Goal: Task Accomplishment & Management: Manage account settings

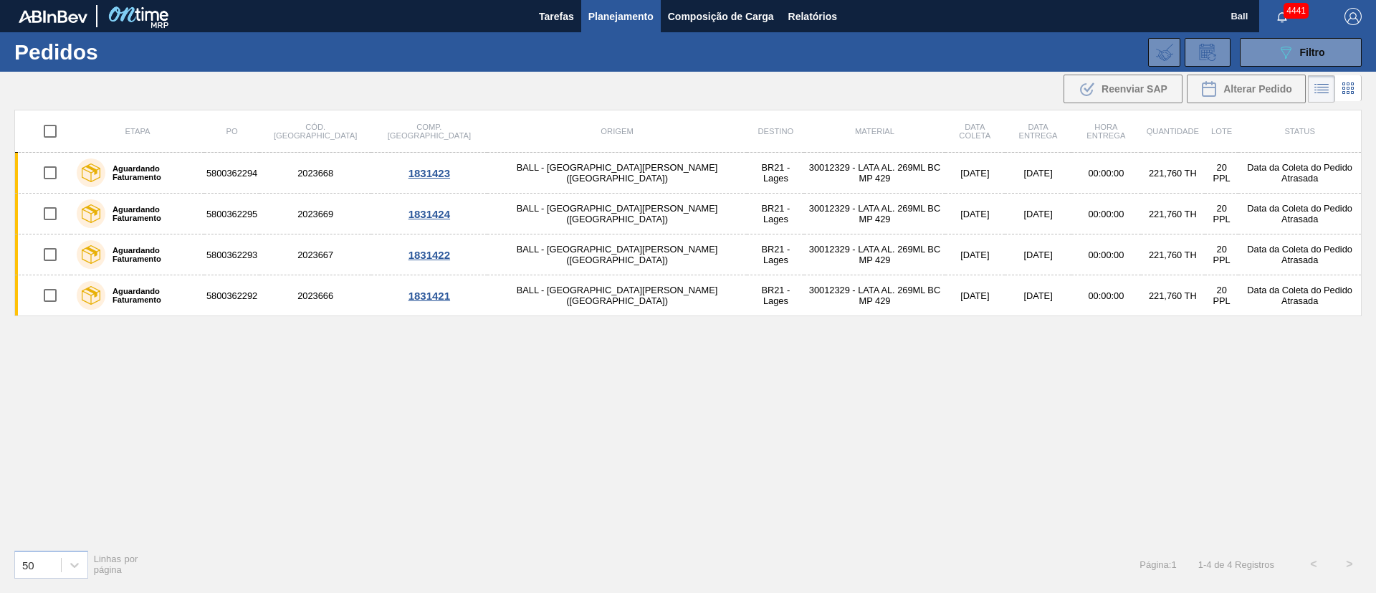
click at [1272, 52] on button "089F7B8B-B2A5-4AFE-B5C0-19BA573D28AC Filtro" at bounding box center [1301, 52] width 122 height 29
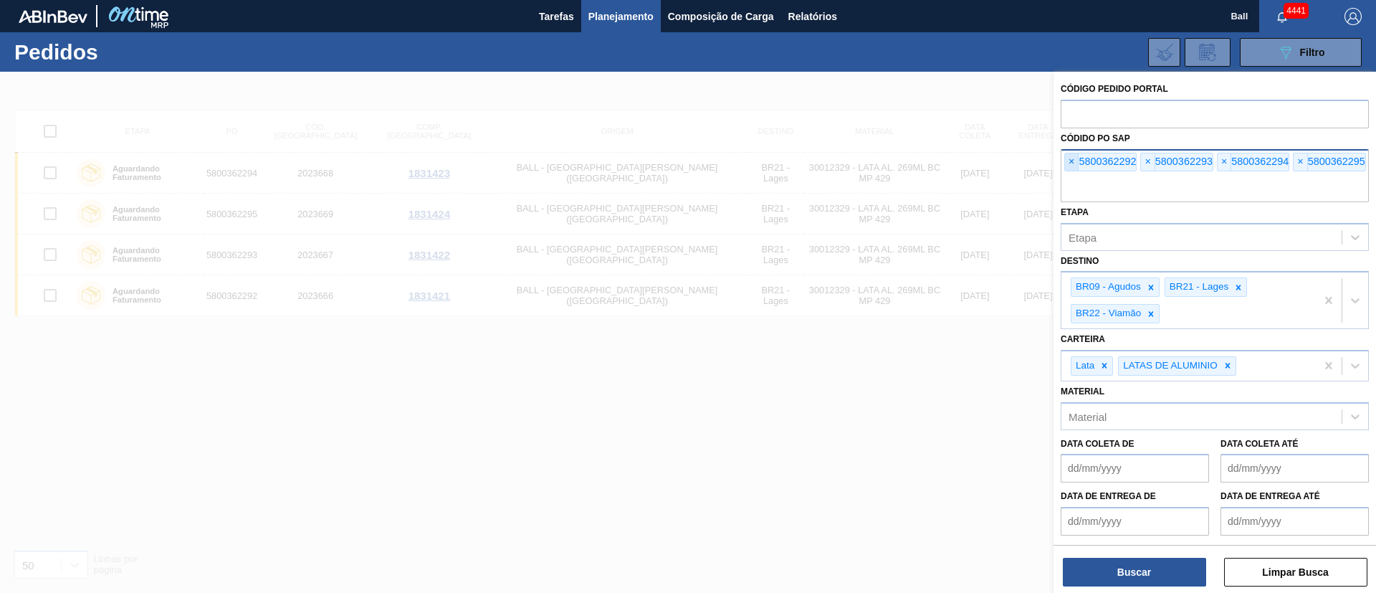
click at [1070, 163] on span "×" at bounding box center [1072, 161] width 14 height 17
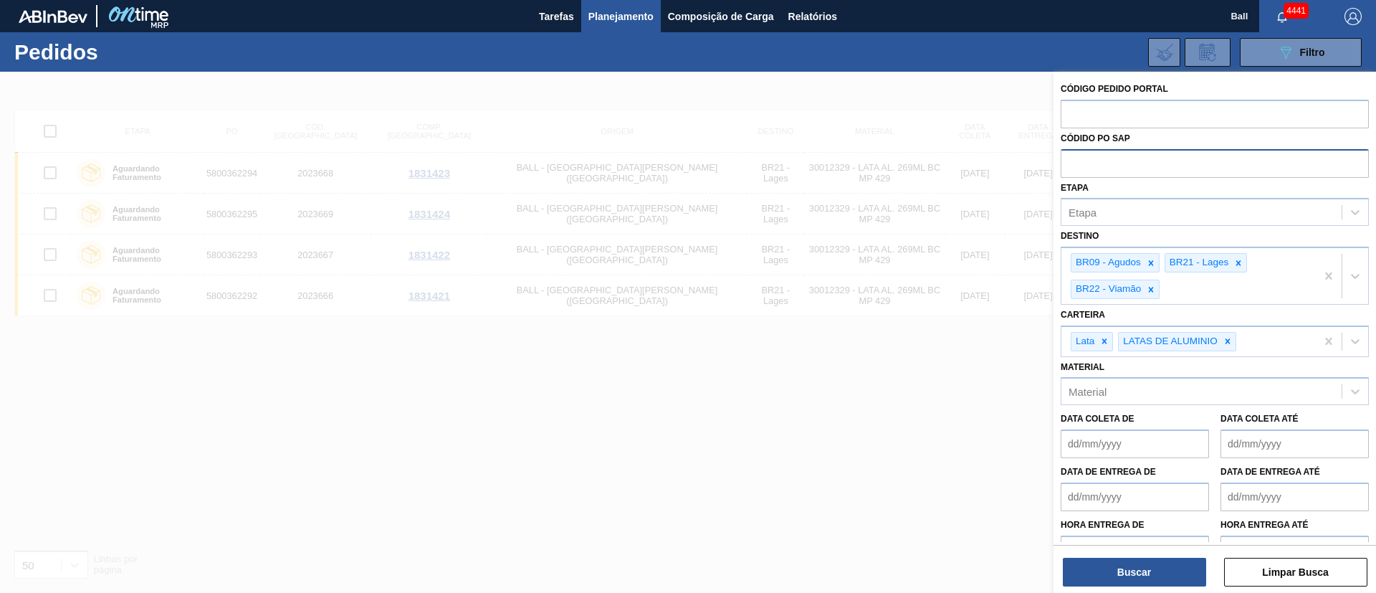
drag, startPoint x: 1070, startPoint y: 163, endPoint x: 1047, endPoint y: 219, distance: 60.4
click at [1070, 163] on input "text" at bounding box center [1215, 162] width 308 height 27
click at [1116, 161] on input "text" at bounding box center [1215, 162] width 308 height 27
paste input "5800359922"
type input "5800359922"
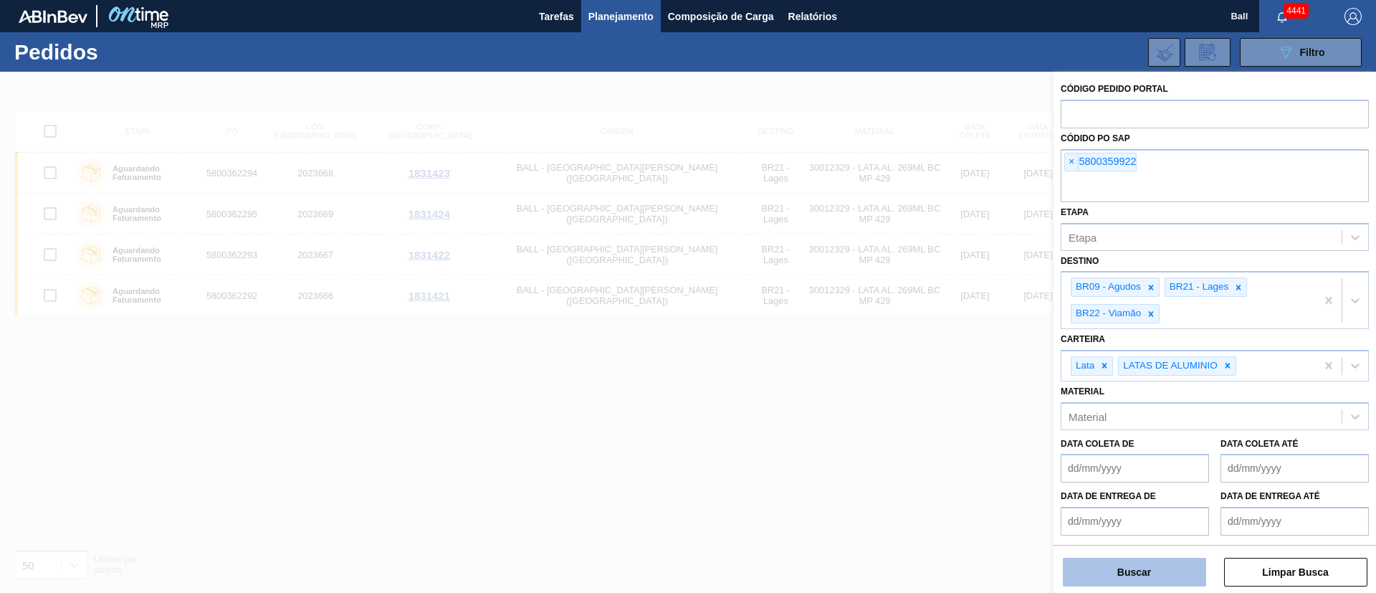
click at [1158, 573] on button "Buscar" at bounding box center [1134, 572] width 143 height 29
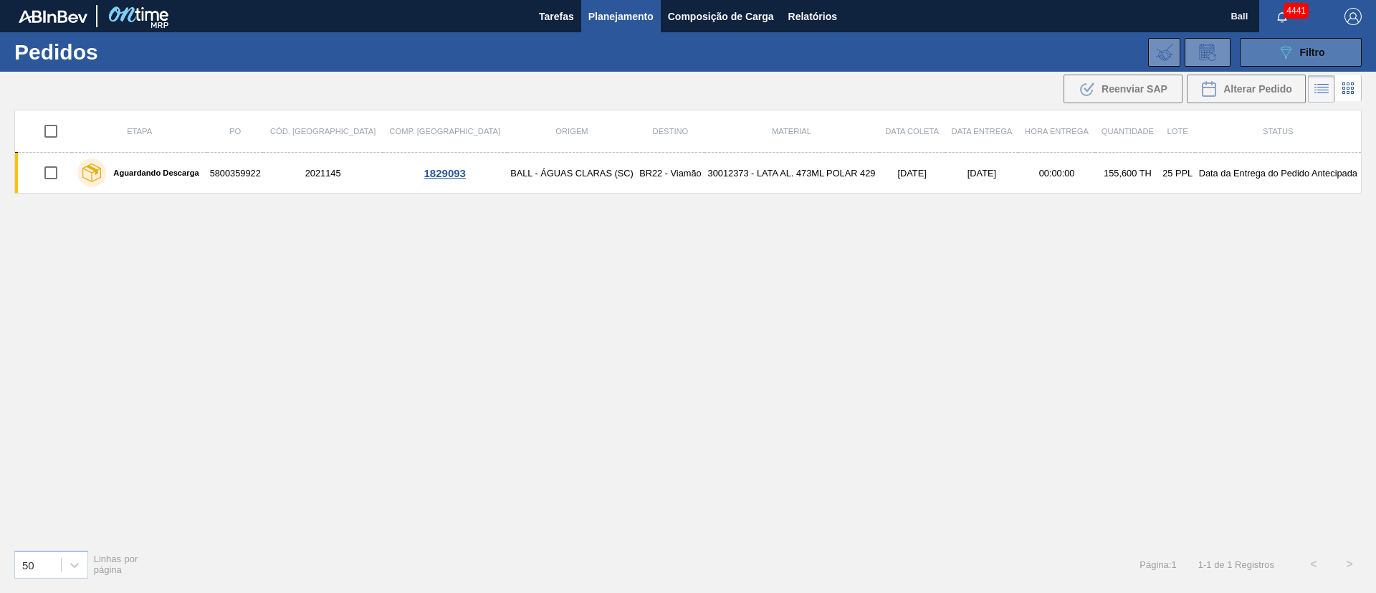
click at [1307, 47] on span "Filtro" at bounding box center [1312, 52] width 25 height 11
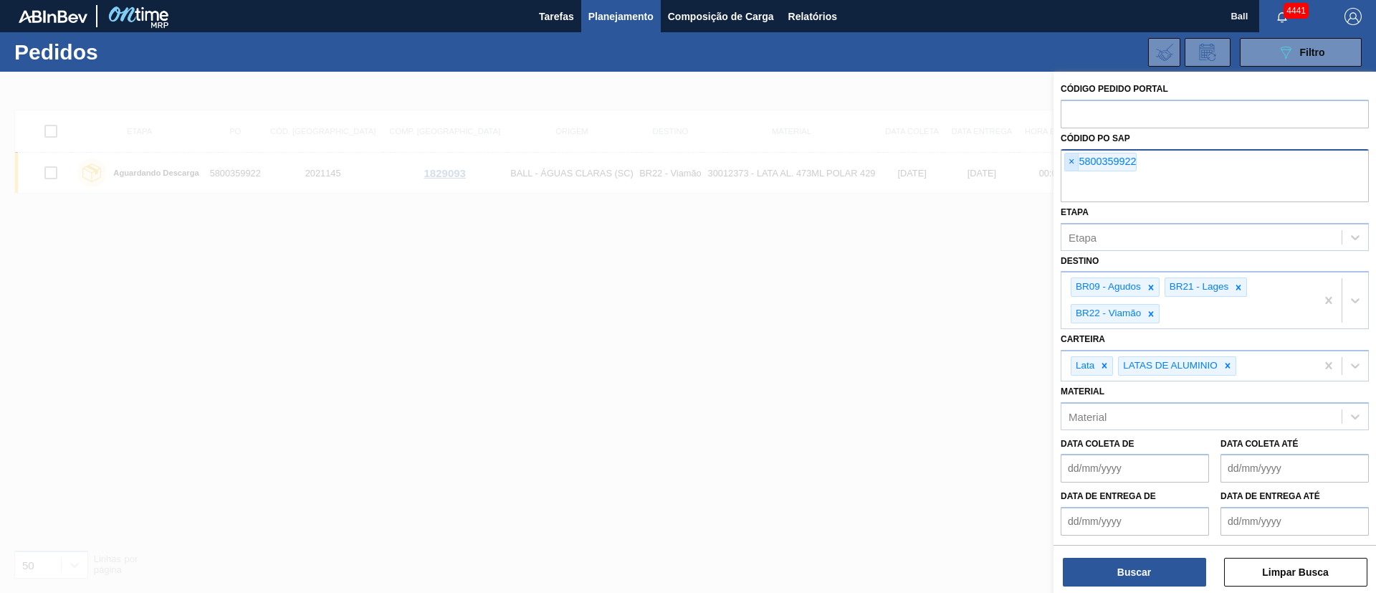
click at [1066, 166] on span "×" at bounding box center [1072, 161] width 14 height 17
paste input "text"
click at [1125, 576] on button "Buscar" at bounding box center [1134, 572] width 143 height 29
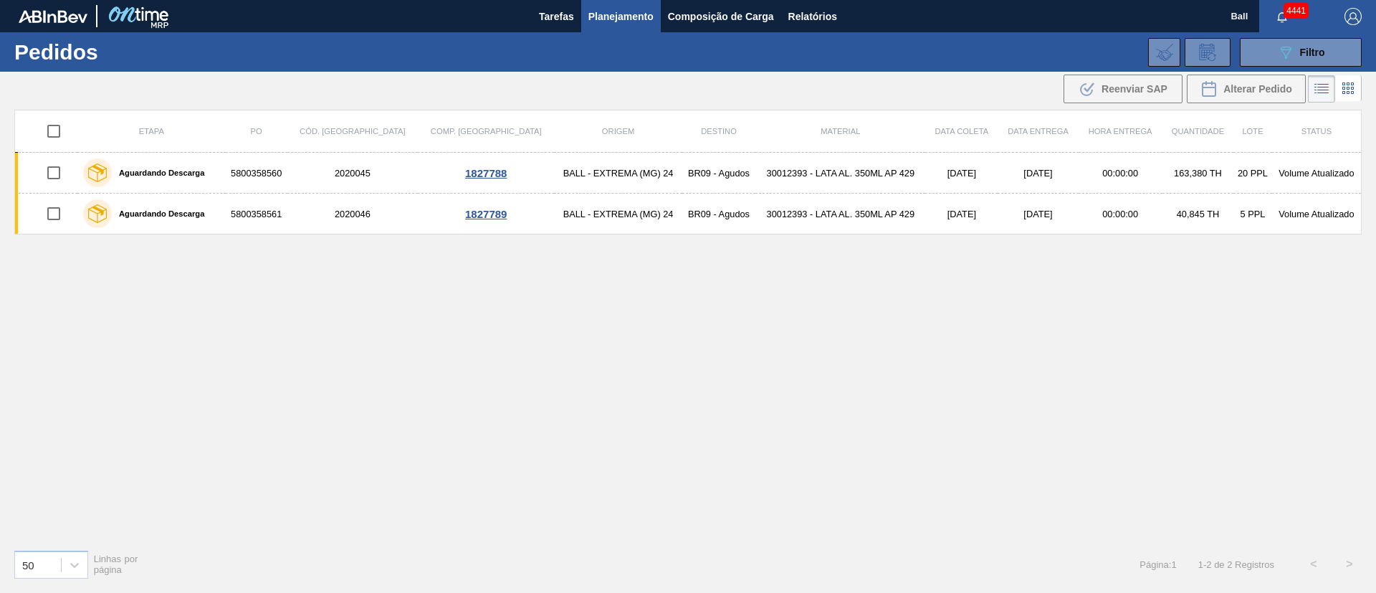
drag, startPoint x: 1290, startPoint y: 64, endPoint x: 1278, endPoint y: 71, distance: 13.5
click at [1290, 64] on button "089F7B8B-B2A5-4AFE-B5C0-19BA573D28AC Filtro" at bounding box center [1301, 52] width 122 height 29
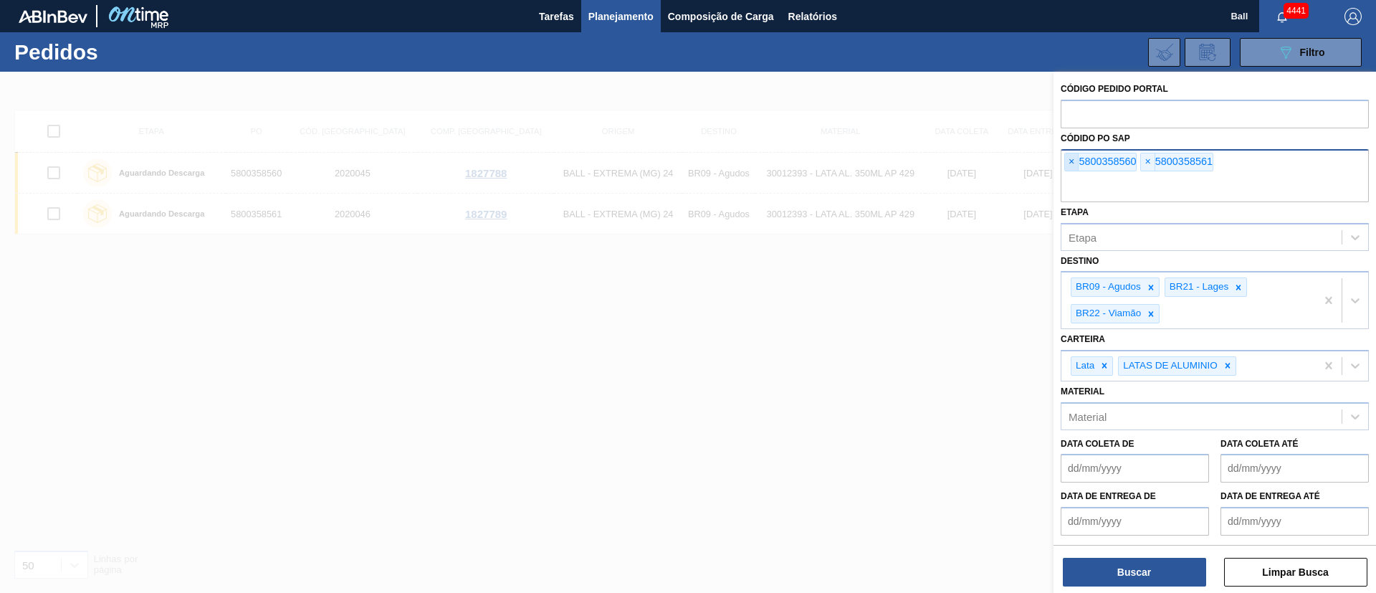
click at [1070, 162] on span "×" at bounding box center [1072, 161] width 14 height 17
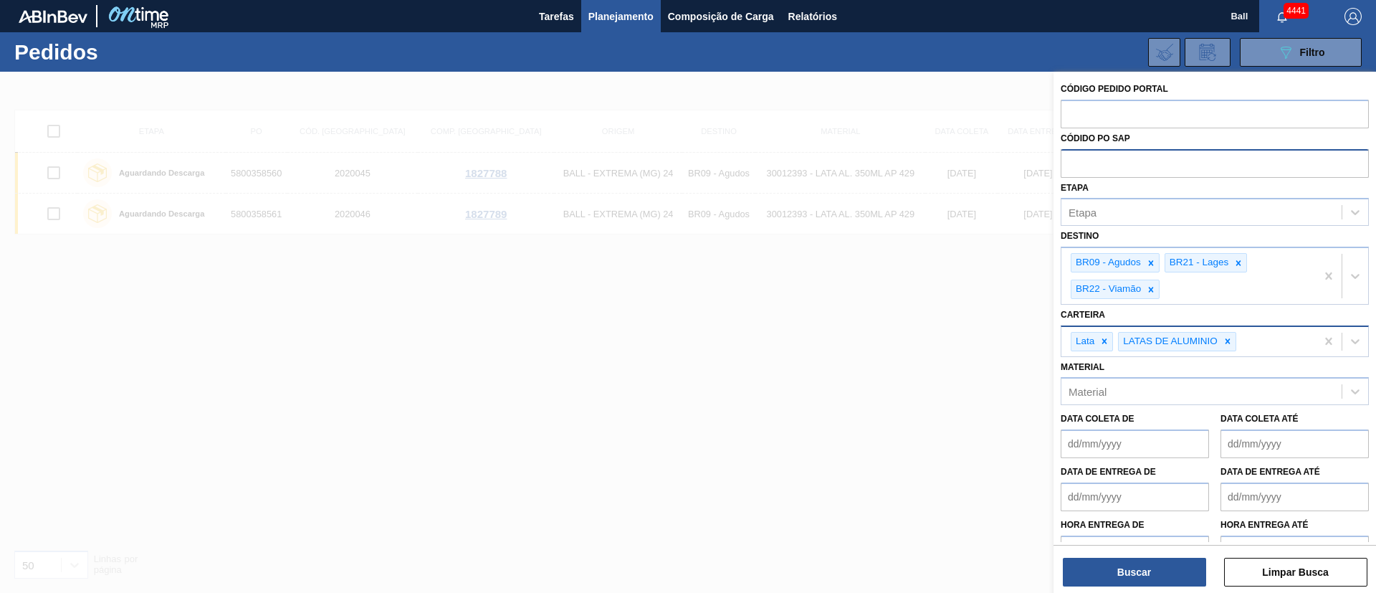
paste input "text"
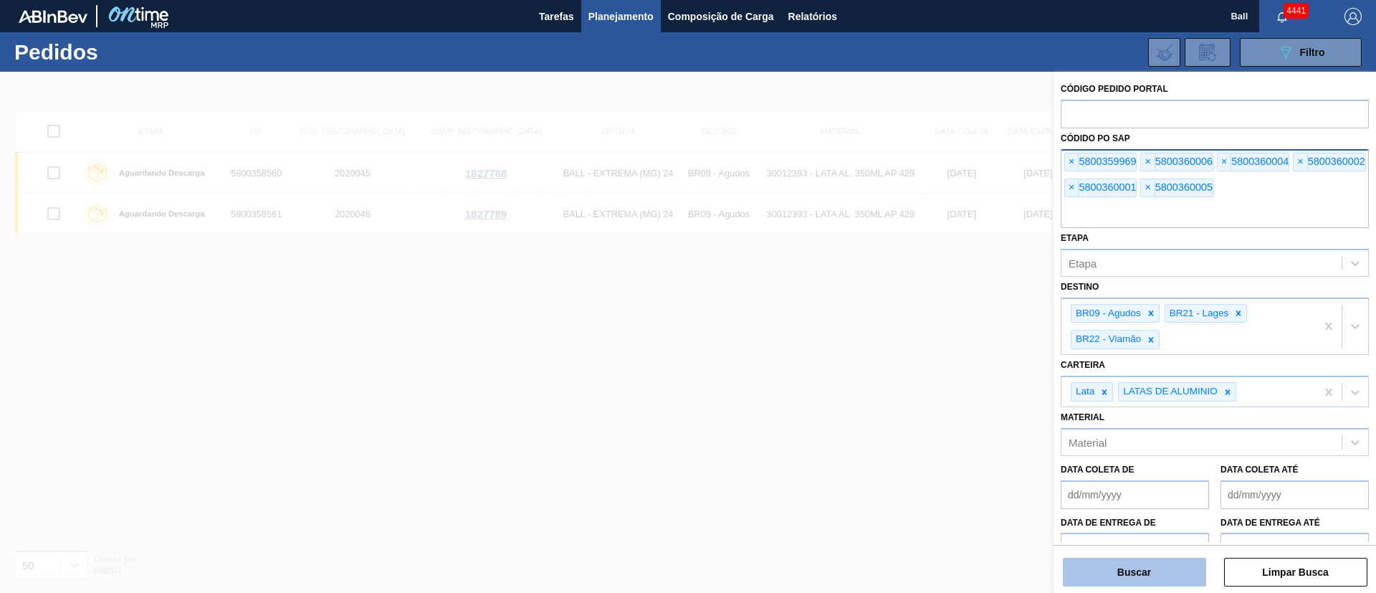
click at [1138, 573] on button "Buscar" at bounding box center [1134, 572] width 143 height 29
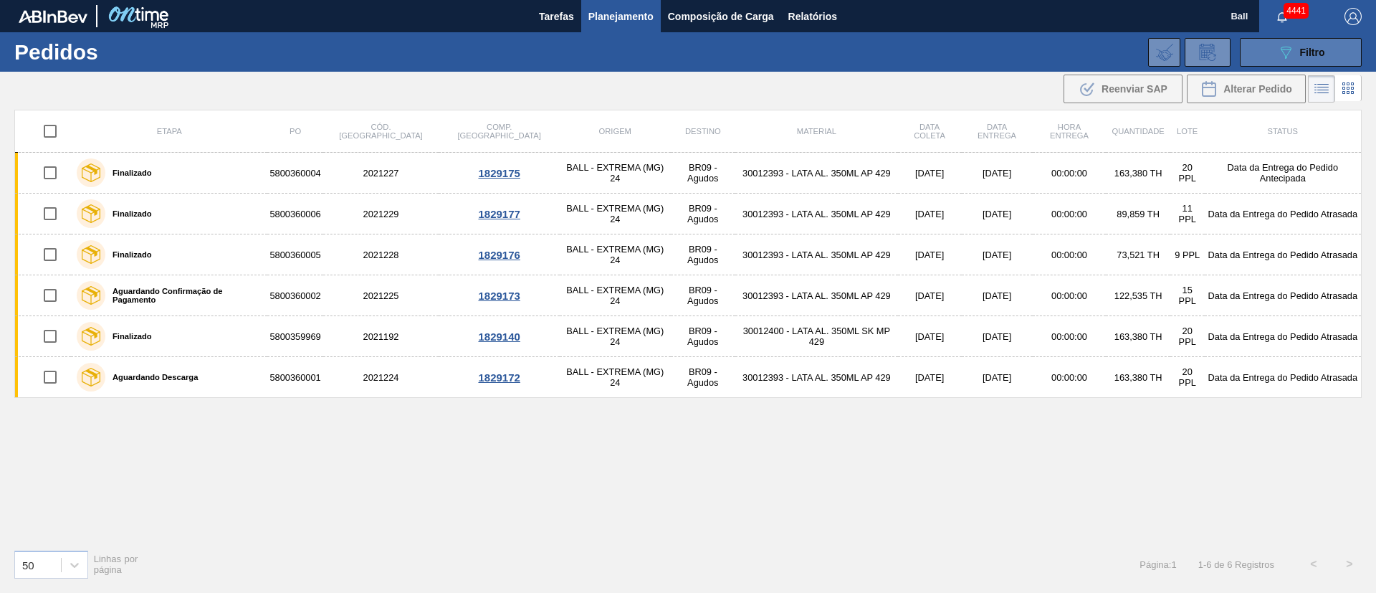
click at [1324, 64] on button "089F7B8B-B2A5-4AFE-B5C0-19BA573D28AC Filtro" at bounding box center [1301, 52] width 122 height 29
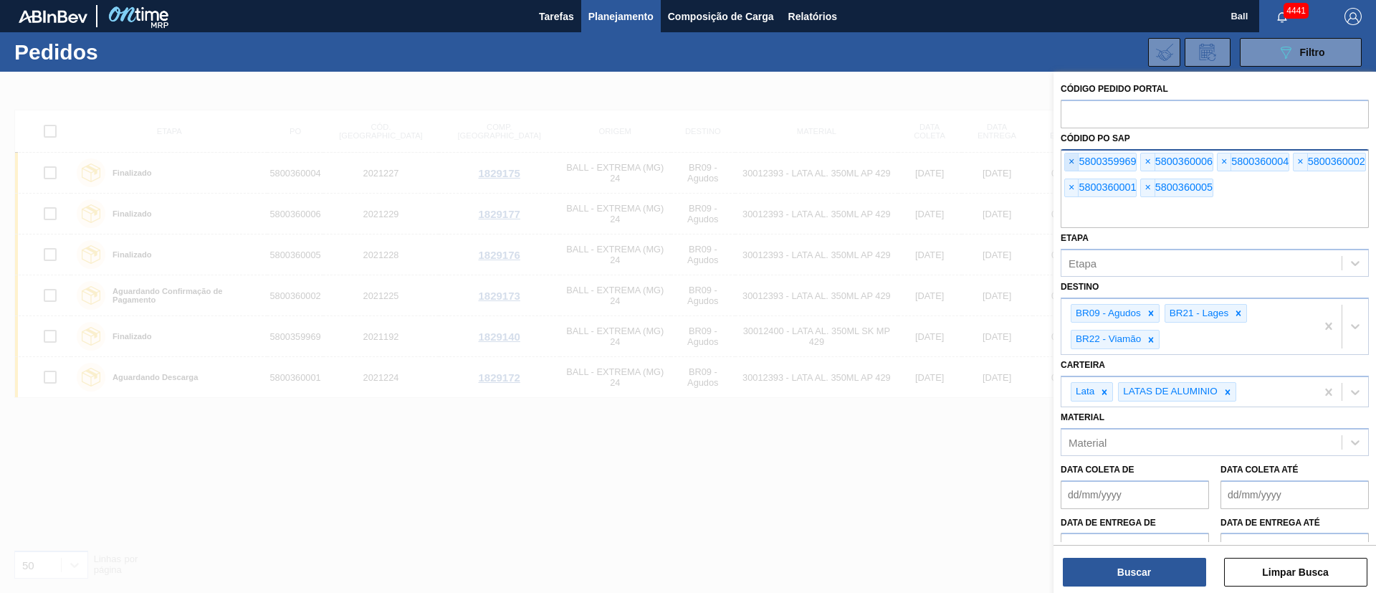
click at [1069, 157] on span "×" at bounding box center [1072, 161] width 14 height 17
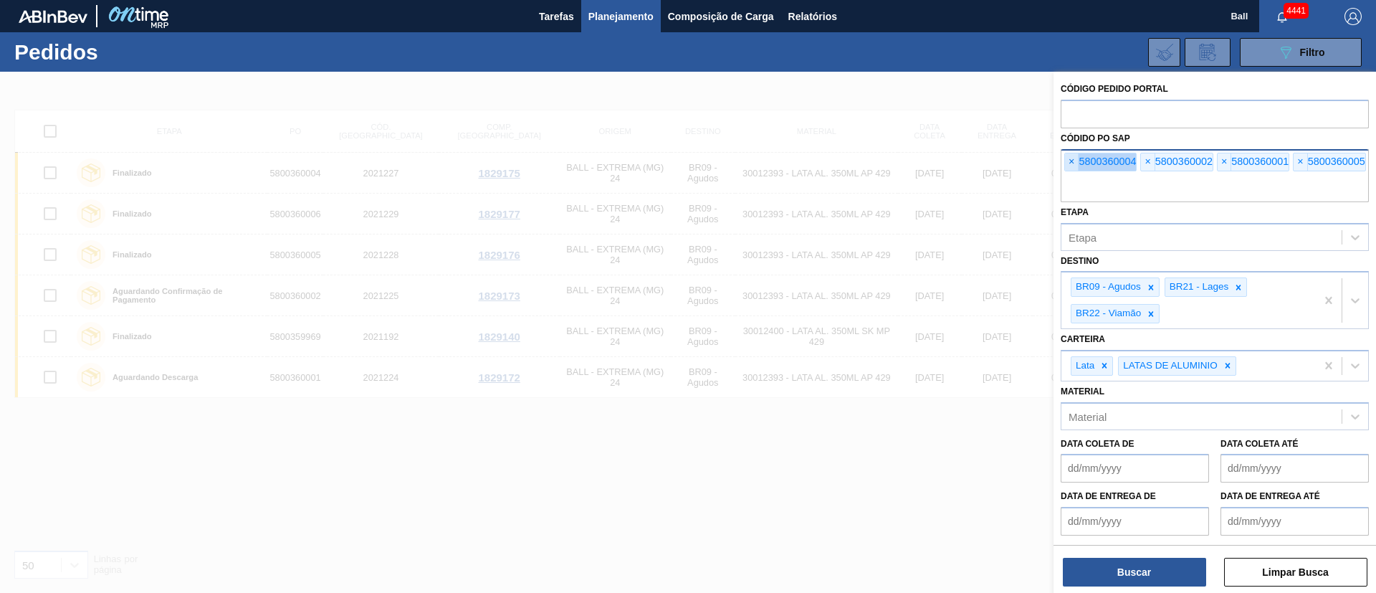
click at [1069, 157] on span "×" at bounding box center [1072, 161] width 14 height 17
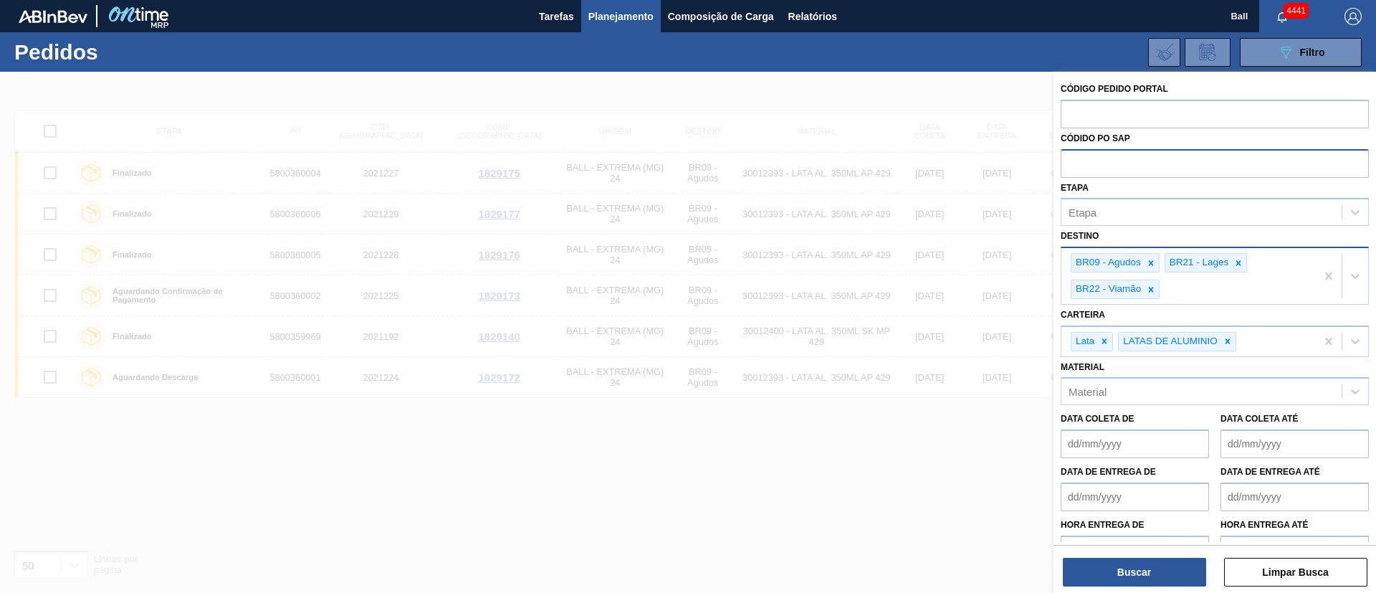
paste input "5800362239"
type input "5800362239"
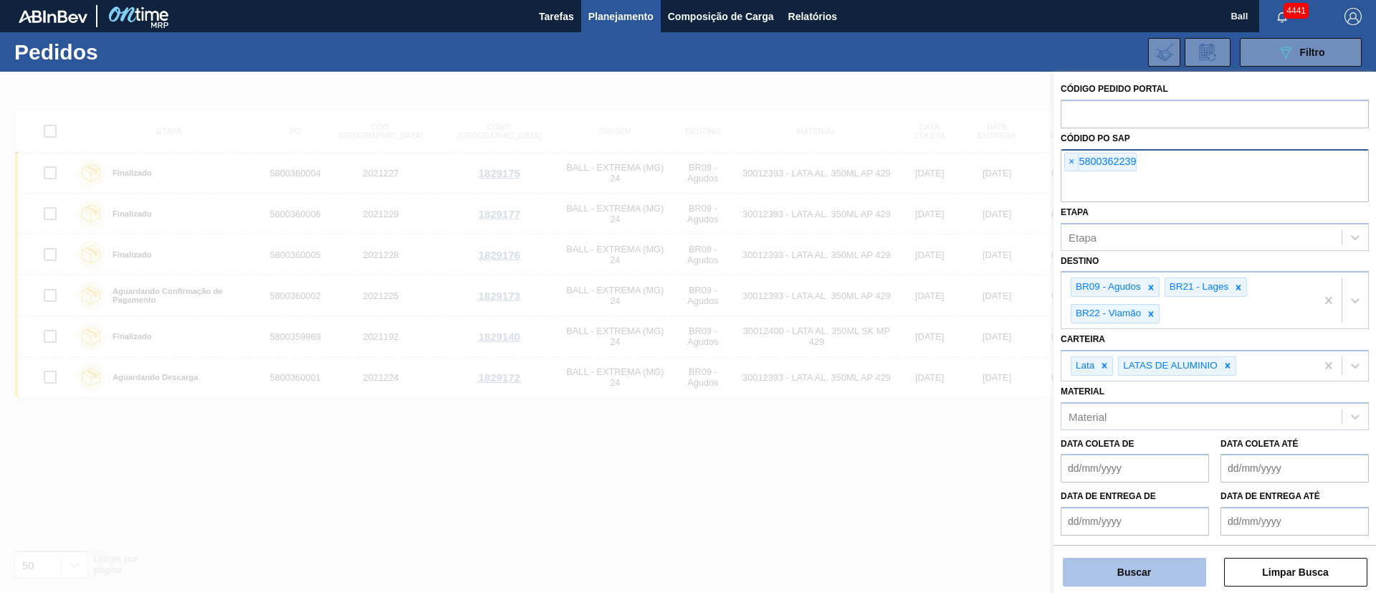
click at [1162, 571] on button "Buscar" at bounding box center [1134, 572] width 143 height 29
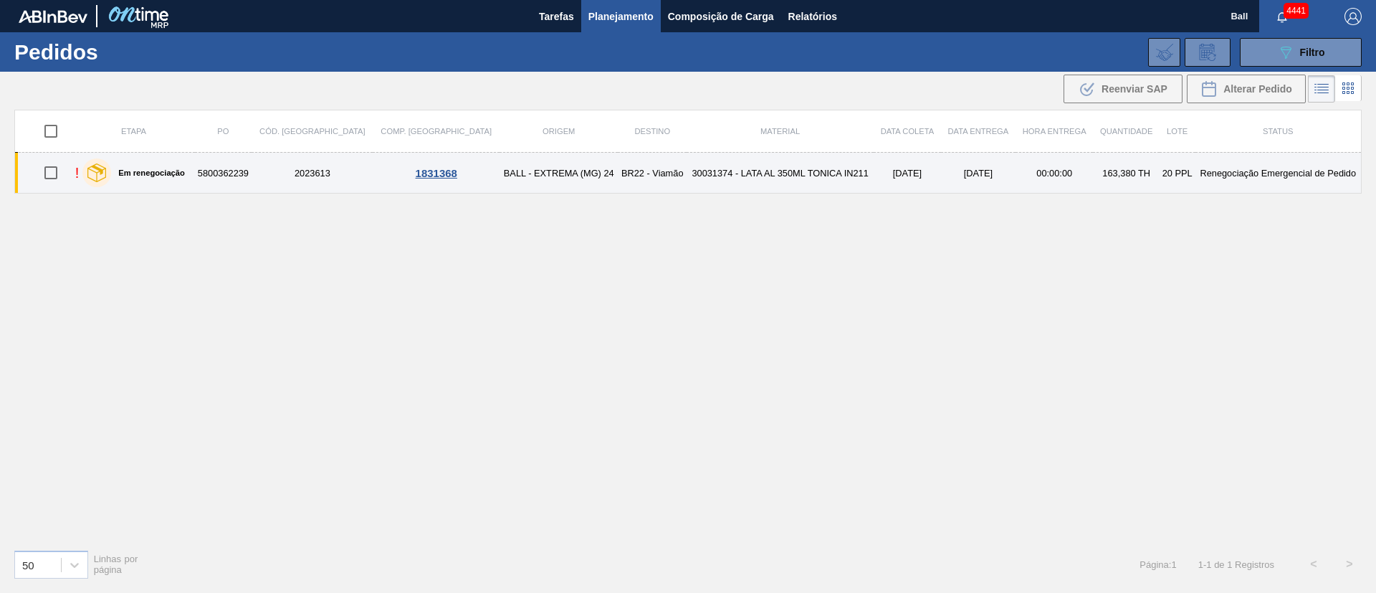
click at [510, 186] on td "BALL - EXTREMA (MG) 24" at bounding box center [558, 173] width 118 height 41
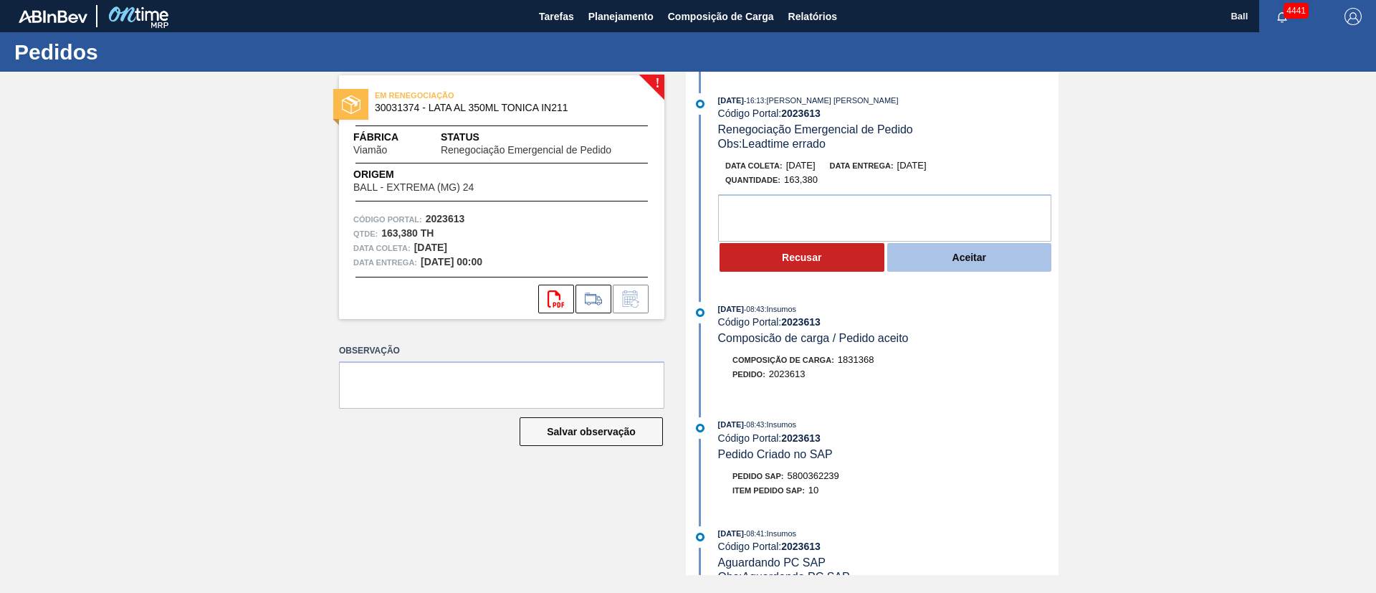
click at [995, 268] on button "Aceitar" at bounding box center [969, 257] width 165 height 29
